Goal: Find specific page/section: Find specific page/section

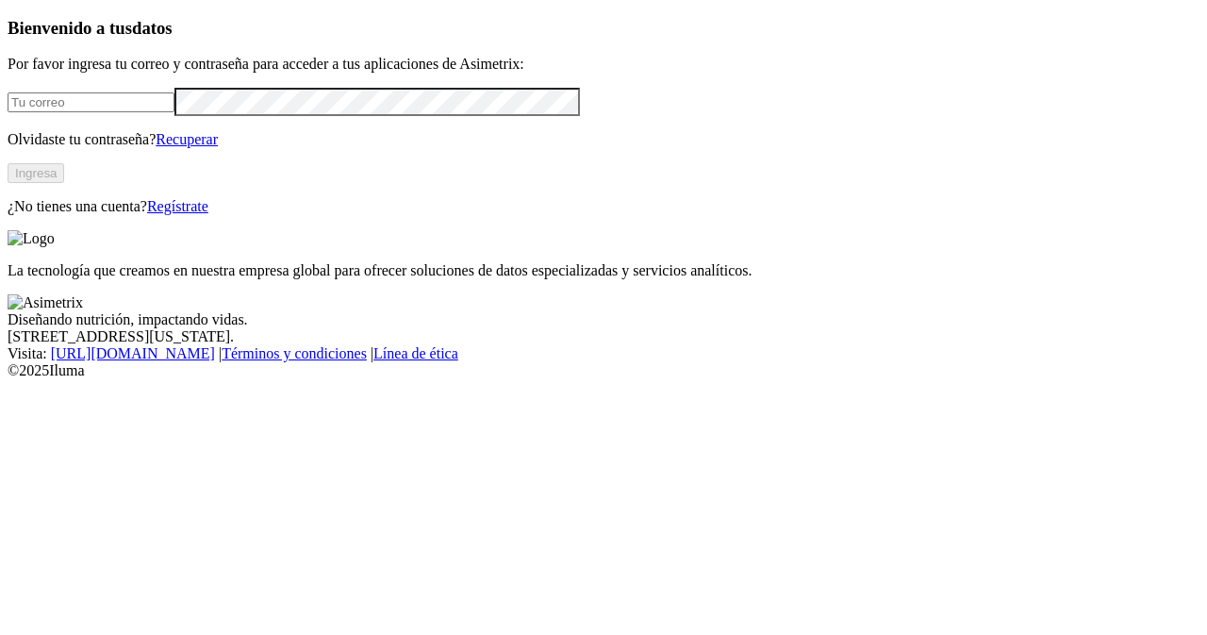
type input "[EMAIL_ADDRESS][PERSON_NAME][DOMAIN_NAME]"
click at [64, 183] on button "Ingresa" at bounding box center [36, 173] width 57 height 20
